Goal: Navigation & Orientation: Find specific page/section

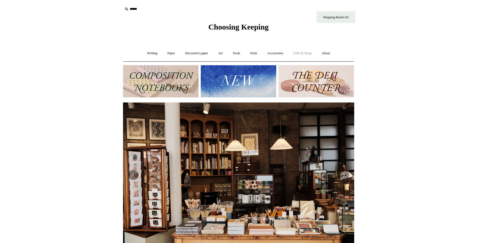
click at [309, 55] on link "Gifts & Wrap +" at bounding box center [302, 54] width 28 height 14
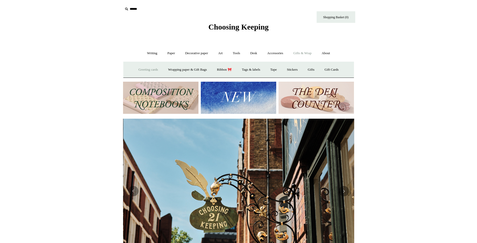
scroll to position [0, 231]
click at [319, 70] on link "Gifts +" at bounding box center [311, 70] width 16 height 14
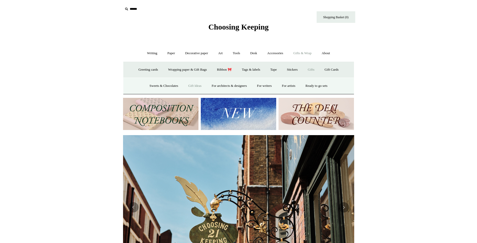
click at [189, 85] on link "Gift Ideas" at bounding box center [194, 86] width 23 height 14
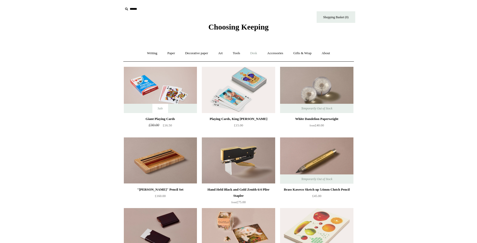
click at [253, 52] on link "Desk +" at bounding box center [254, 54] width 16 height 14
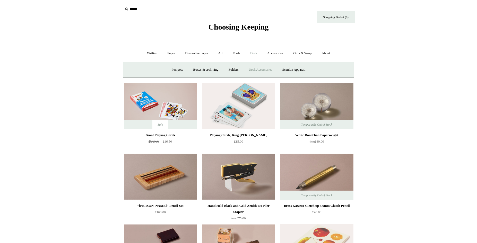
click at [273, 68] on link "Desk Accessories" at bounding box center [260, 70] width 33 height 14
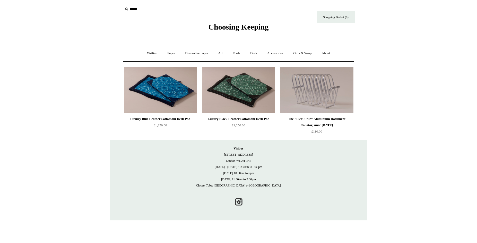
click at [234, 27] on span "Choosing Keeping" at bounding box center [238, 27] width 60 height 8
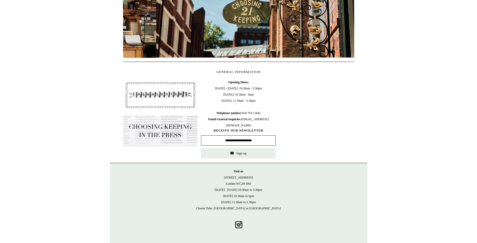
scroll to position [0, 231]
